Goal: Navigation & Orientation: Go to known website

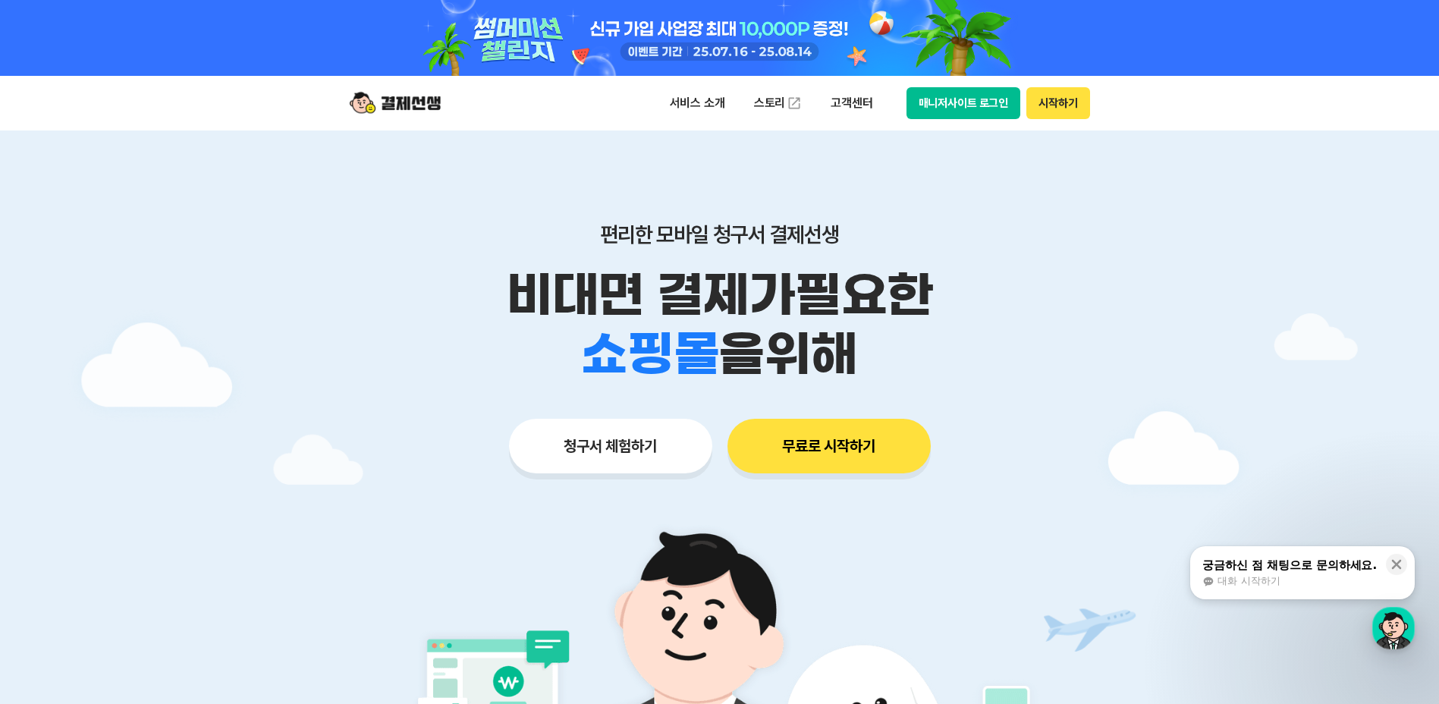
click at [280, 294] on div at bounding box center [719, 530] width 1439 height 800
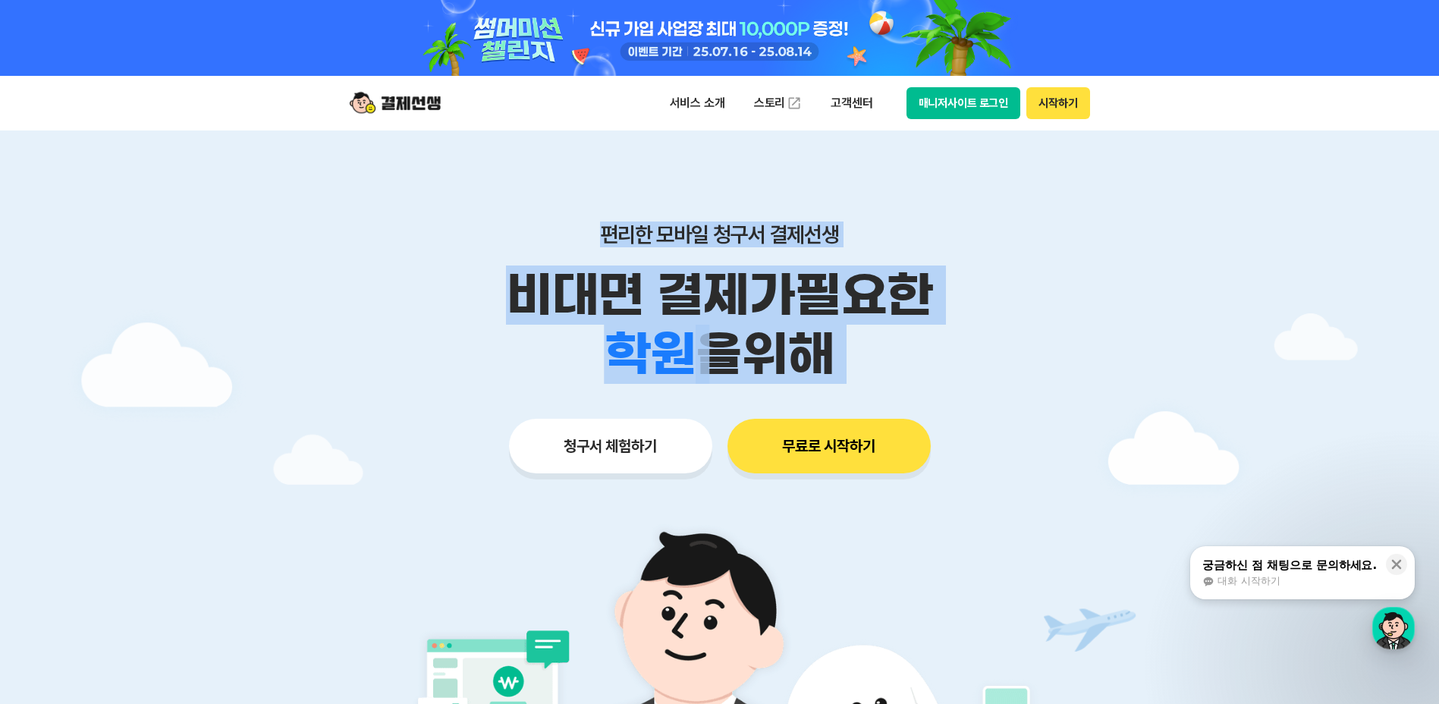
drag, startPoint x: 467, startPoint y: 244, endPoint x: 442, endPoint y: 469, distance: 226.8
click at [442, 469] on div "편리한 모바일 청구서 결제선생 비대면 결제가 필요한 학원 공부방 호텔 쇼핑몰 병원 배달 보험사 항공사 골프장 을 위해 청구서 체험하기 무료로 …" at bounding box center [720, 317] width 777 height 375
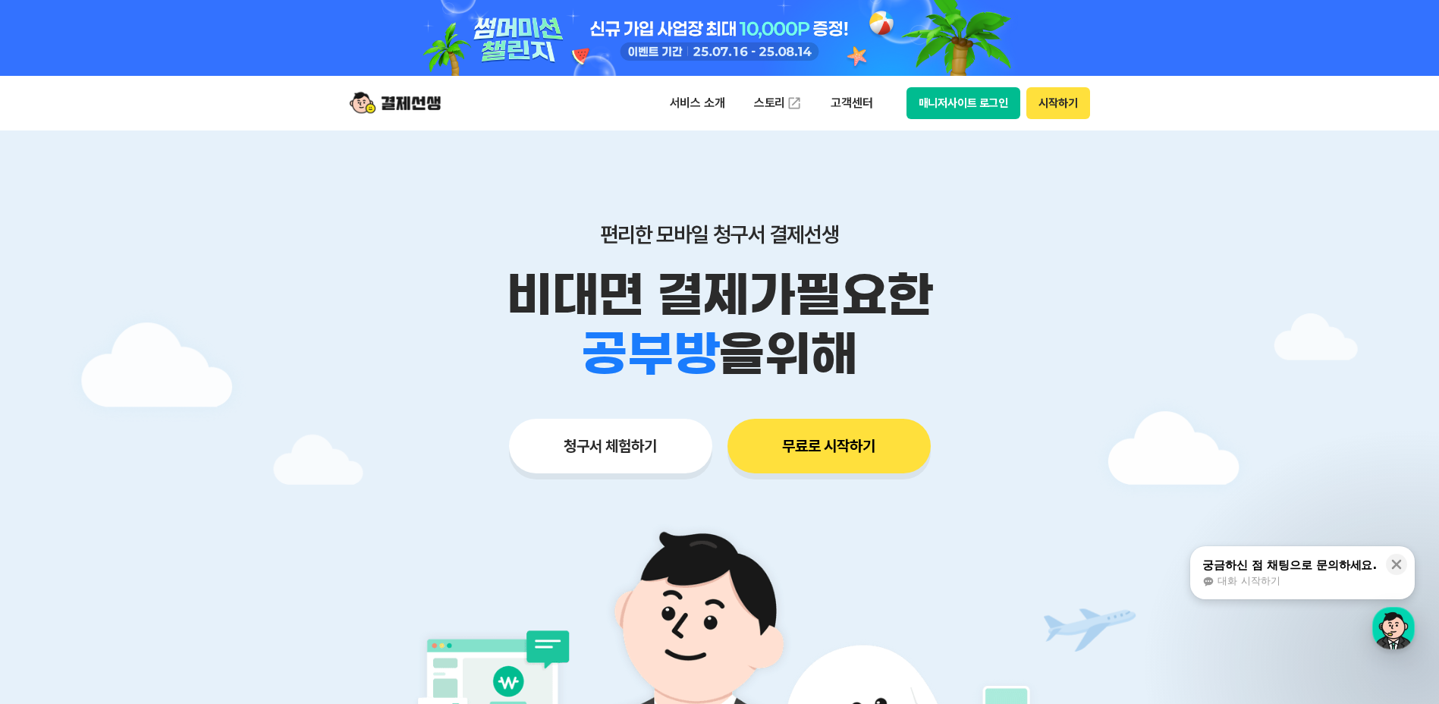
drag, startPoint x: 1058, startPoint y: 398, endPoint x: 1046, endPoint y: 401, distance: 12.7
click at [1056, 398] on div "편리한 모바일 청구서 결제선생 비대면 결제가 필요한 학원 공부방 호텔 쇼핑몰 병원 배달 보험사 항공사 골프장 을 위해 청구서 체험하기 무료로 …" at bounding box center [720, 317] width 777 height 375
click at [1041, 406] on div "편리한 모바일 청구서 결제선생 비대면 결제가 필요한 학원 공부방 호텔 쇼핑몰 병원 배달 보험사 항공사 골프장 을 위해 청구서 체험하기 무료로 …" at bounding box center [720, 317] width 777 height 375
click at [365, 240] on p "편리한 모바일 청구서 결제선생" at bounding box center [720, 235] width 777 height 26
click at [357, 233] on p "편리한 모바일 청구서 결제선생" at bounding box center [720, 235] width 777 height 26
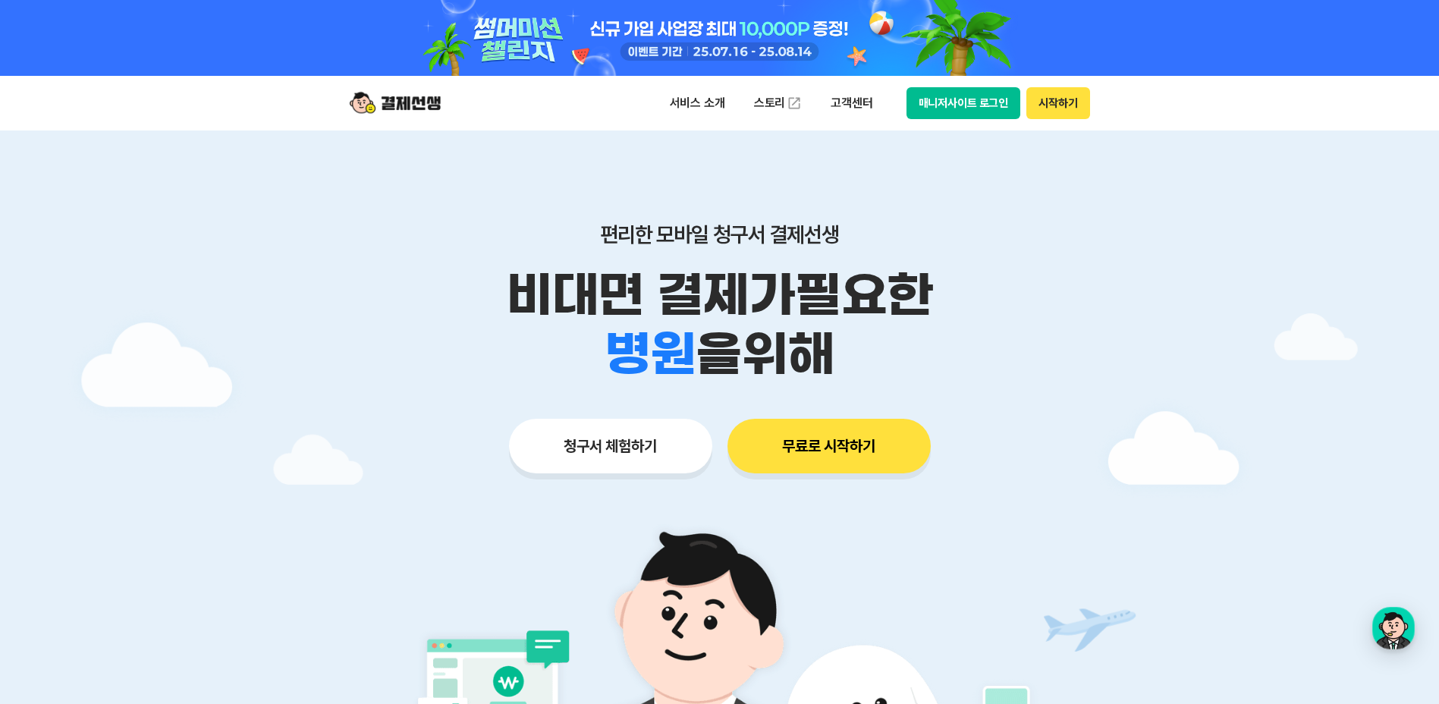
click at [407, 105] on img at bounding box center [395, 103] width 91 height 29
click at [378, 105] on img at bounding box center [395, 103] width 91 height 29
click at [277, 317] on div at bounding box center [719, 530] width 1439 height 800
click at [402, 107] on img at bounding box center [395, 103] width 91 height 29
drag, startPoint x: 215, startPoint y: 259, endPoint x: 220, endPoint y: 278, distance: 19.7
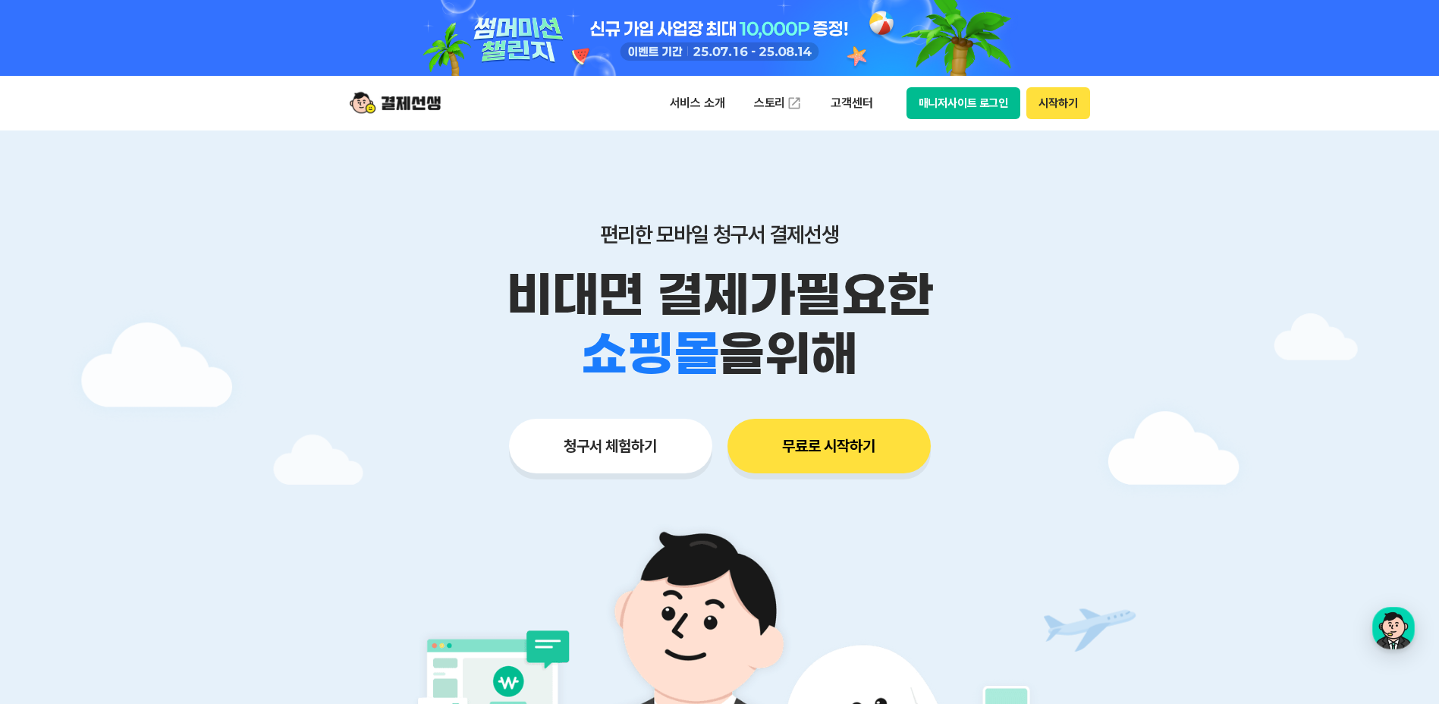
click at [212, 259] on div at bounding box center [719, 530] width 1439 height 800
click at [298, 269] on div at bounding box center [719, 530] width 1439 height 800
click at [956, 107] on button "매니저사이트 로그인" at bounding box center [964, 103] width 115 height 32
click at [1065, 105] on button "시작하기" at bounding box center [1057, 103] width 63 height 32
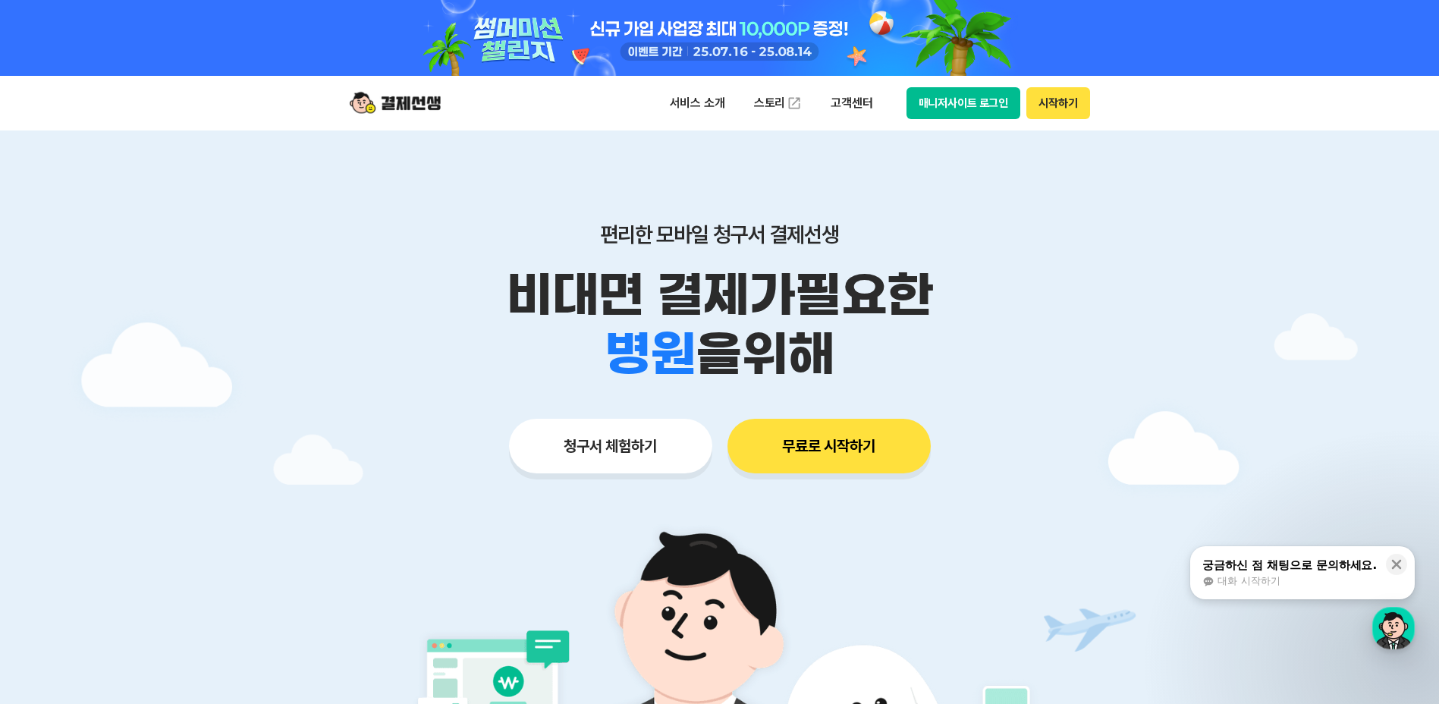
click at [405, 97] on img at bounding box center [395, 103] width 91 height 29
click at [396, 105] on img at bounding box center [395, 103] width 91 height 29
click at [359, 104] on img at bounding box center [395, 103] width 91 height 29
click at [417, 104] on img at bounding box center [395, 103] width 91 height 29
click at [694, 103] on p "서비스 소개" at bounding box center [697, 103] width 77 height 27
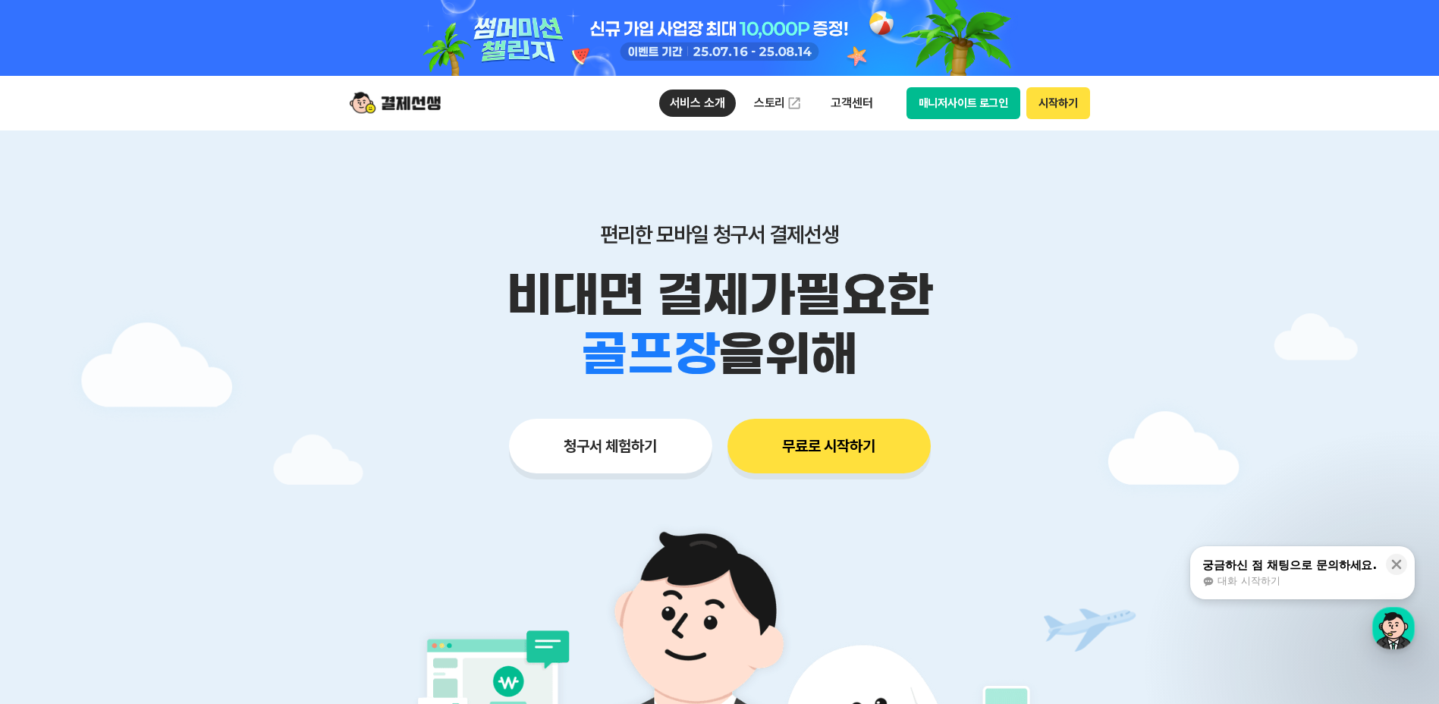
click at [571, 103] on div "서비스 소개 청구서 발송 결제하기 수납/매출관리 현금영수증 출결관리 스토리 고객센터 매니저사이트 로그인 시작하기" at bounding box center [720, 103] width 777 height 55
click at [423, 96] on img at bounding box center [395, 103] width 91 height 29
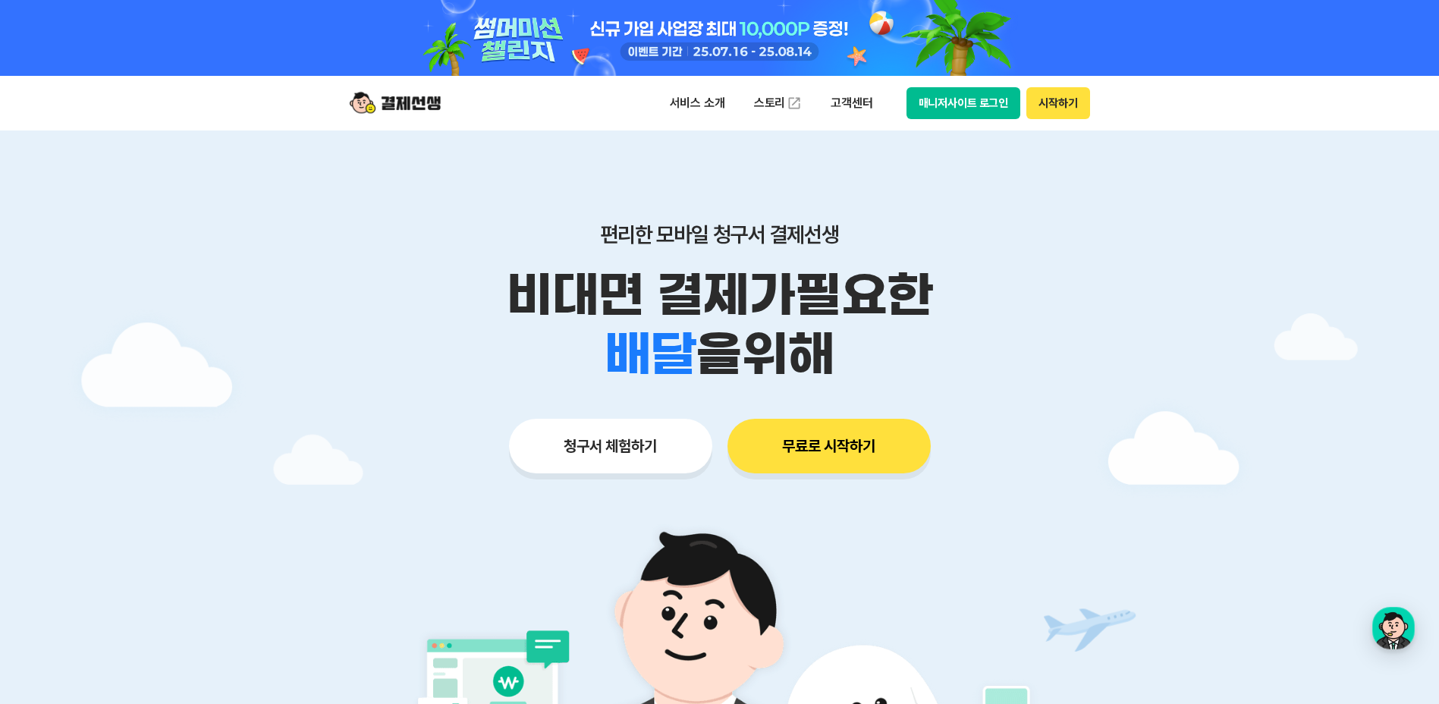
click at [951, 99] on button "매니저사이트 로그인" at bounding box center [964, 103] width 115 height 32
click at [967, 107] on button "매니저사이트 로그인" at bounding box center [964, 103] width 115 height 32
click at [411, 104] on img at bounding box center [395, 103] width 91 height 29
click at [407, 103] on img at bounding box center [395, 103] width 91 height 29
click at [360, 99] on img at bounding box center [395, 103] width 91 height 29
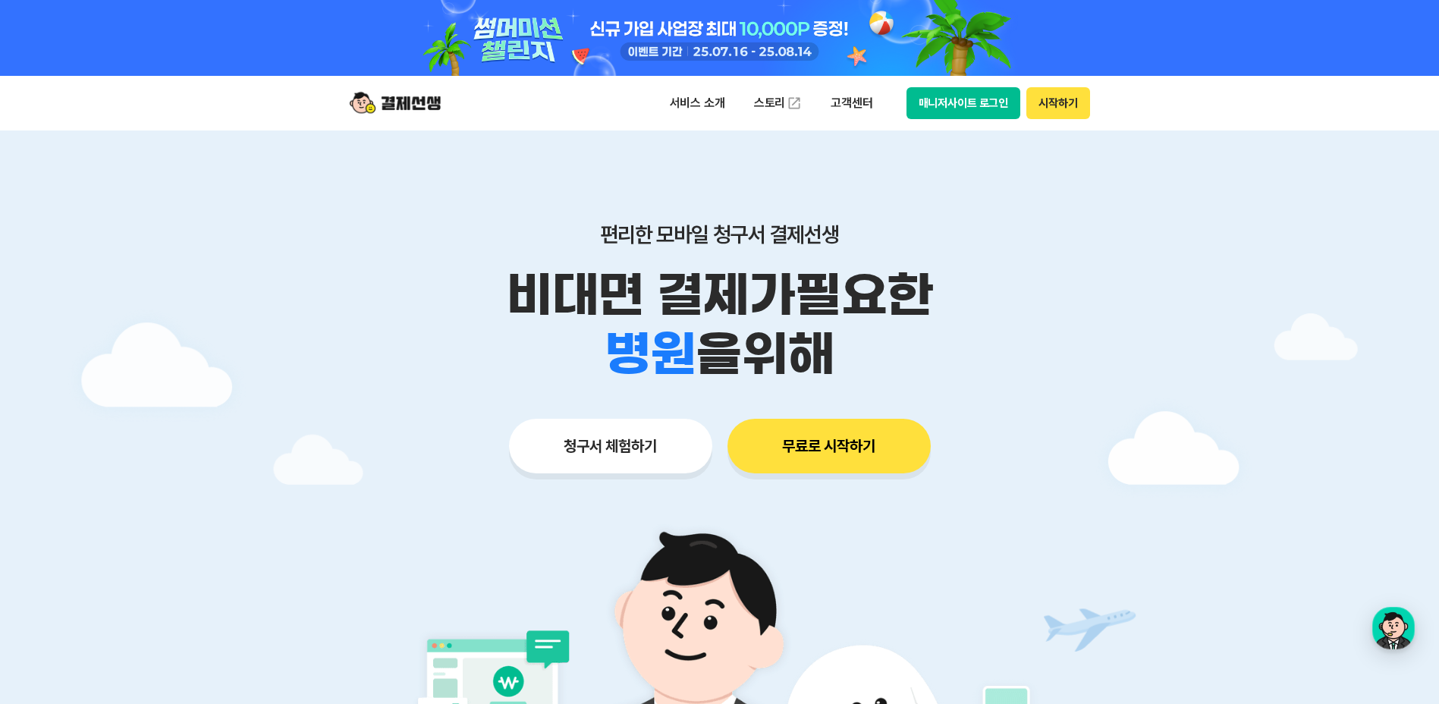
click at [360, 101] on img at bounding box center [395, 103] width 91 height 29
click at [356, 105] on img at bounding box center [395, 103] width 91 height 29
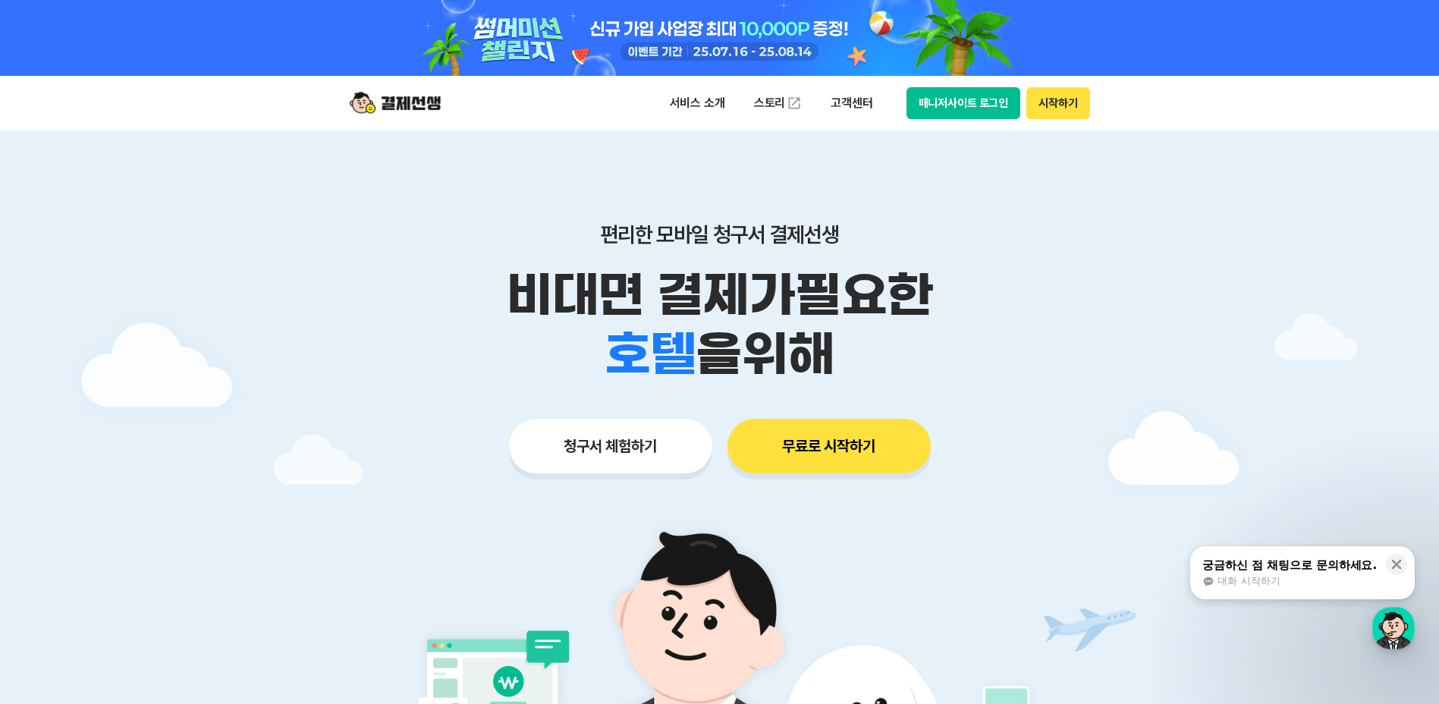
click at [967, 106] on button "매니저사이트 로그인" at bounding box center [964, 103] width 115 height 32
click at [1052, 106] on button "시작하기" at bounding box center [1057, 103] width 63 height 32
click at [1059, 101] on button "시작하기" at bounding box center [1057, 103] width 63 height 32
click at [975, 101] on button "매니저사이트 로그인" at bounding box center [964, 103] width 115 height 32
click at [907, 87] on button "매니저사이트 로그인" at bounding box center [964, 103] width 115 height 32
